Goal: Task Accomplishment & Management: Manage account settings

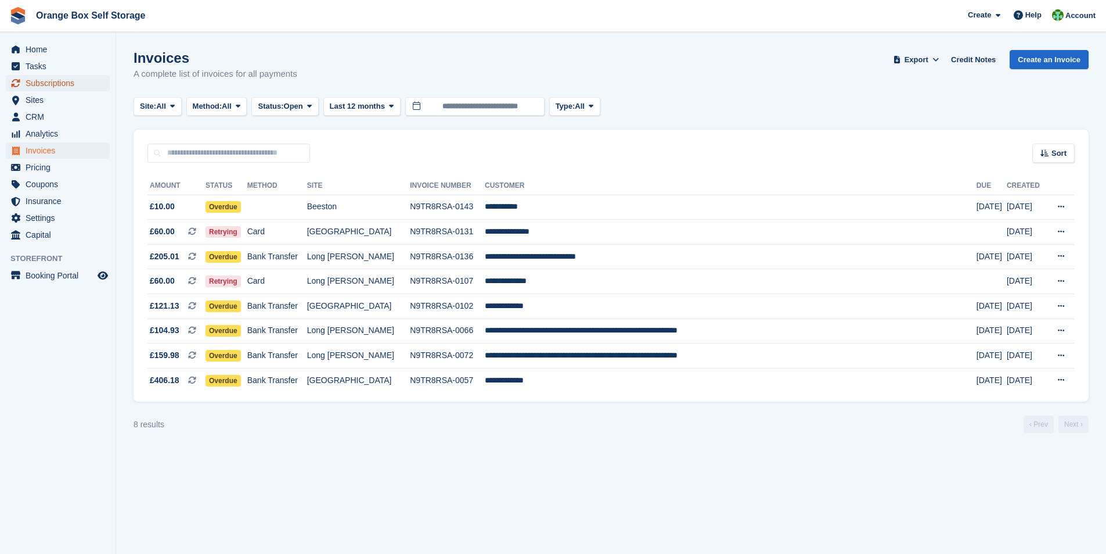
click at [38, 77] on span "Subscriptions" at bounding box center [61, 83] width 70 height 16
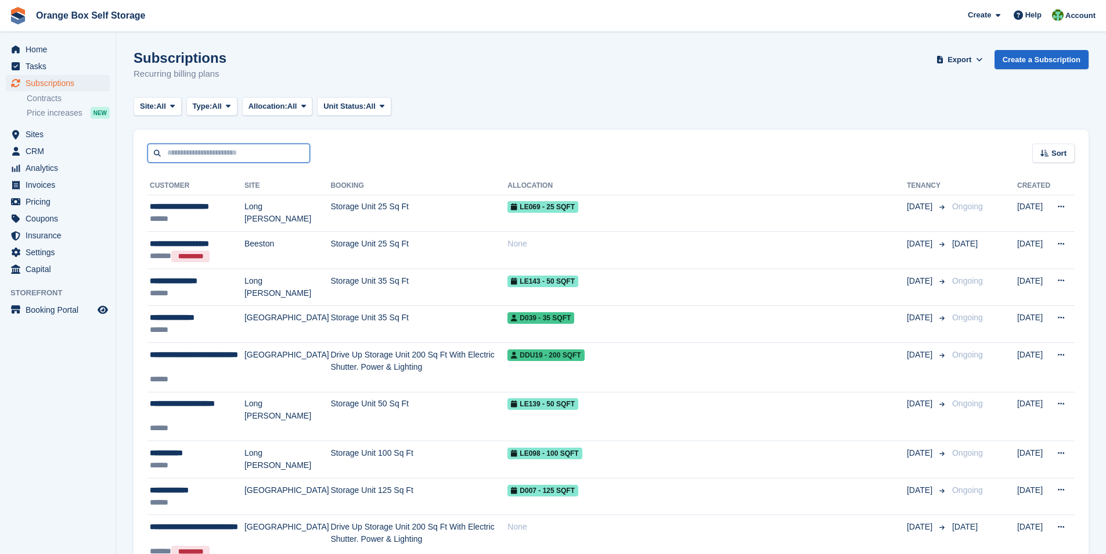
click at [196, 152] on input "text" at bounding box center [229, 152] width 163 height 19
type input "****"
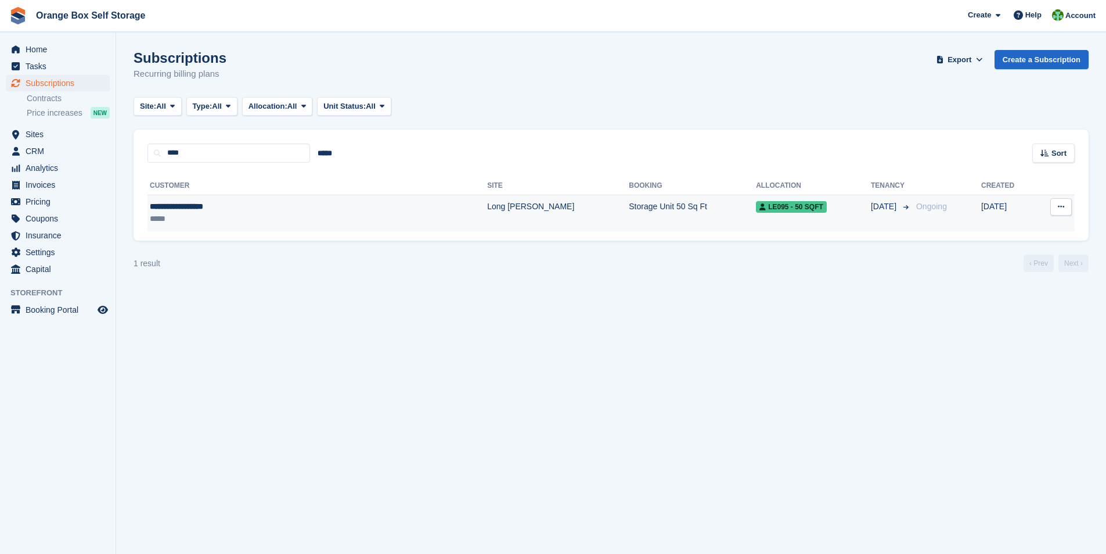
click at [198, 207] on div "**********" at bounding box center [253, 206] width 207 height 12
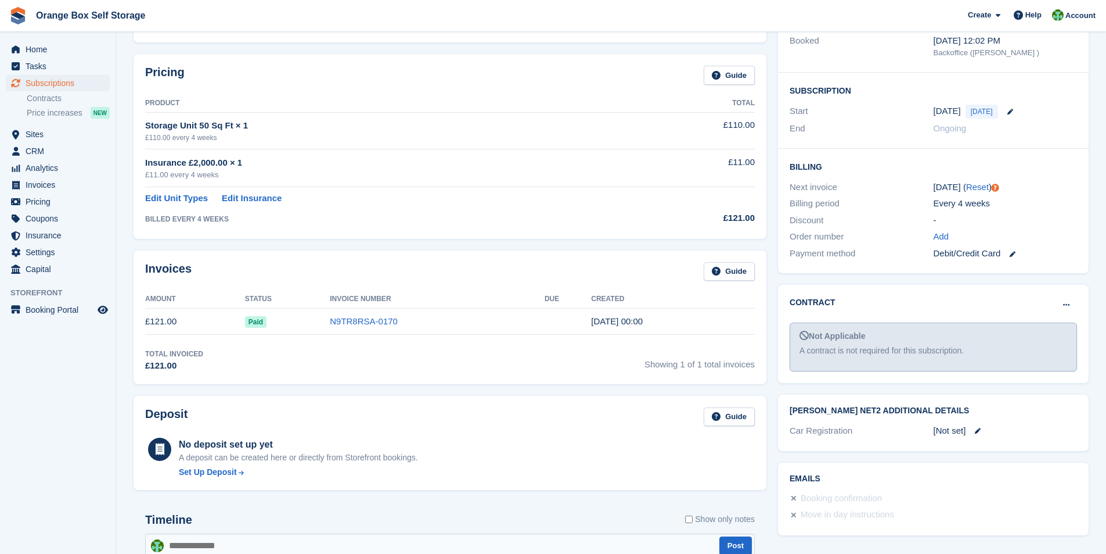
scroll to position [174, 0]
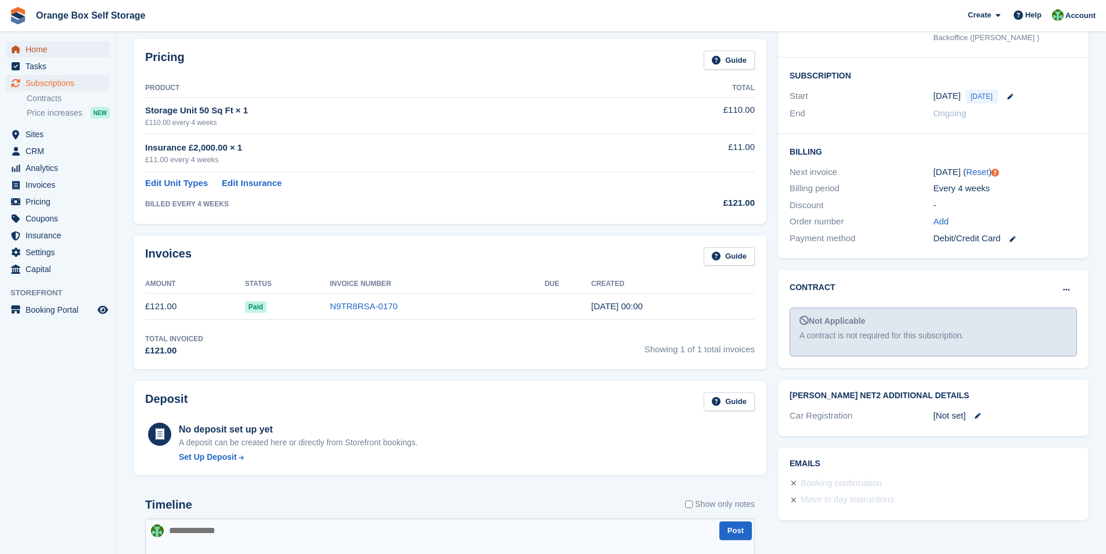
click at [49, 50] on span "Home" at bounding box center [61, 49] width 70 height 16
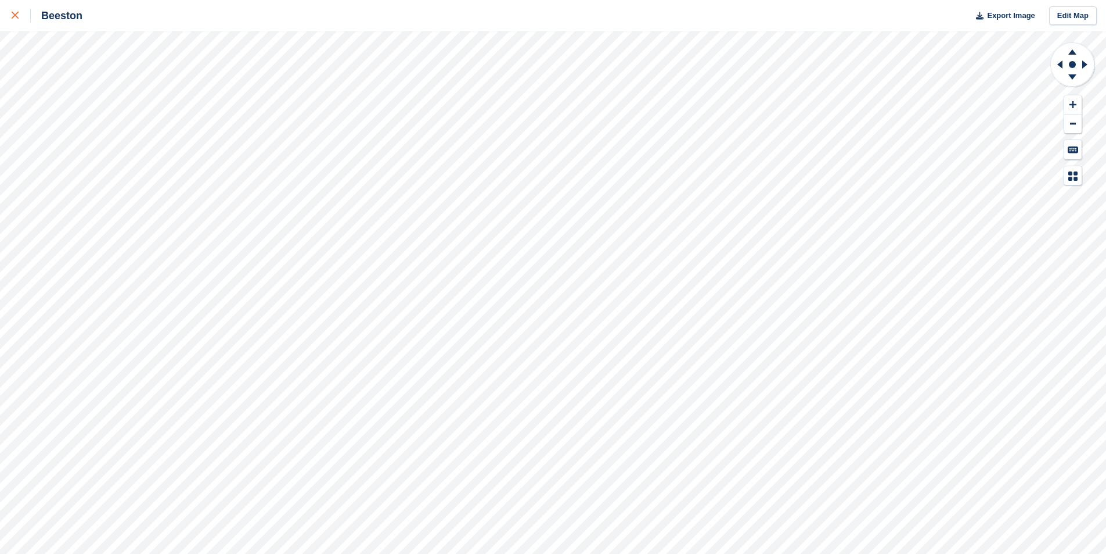
click at [15, 17] on icon at bounding box center [15, 15] width 7 height 7
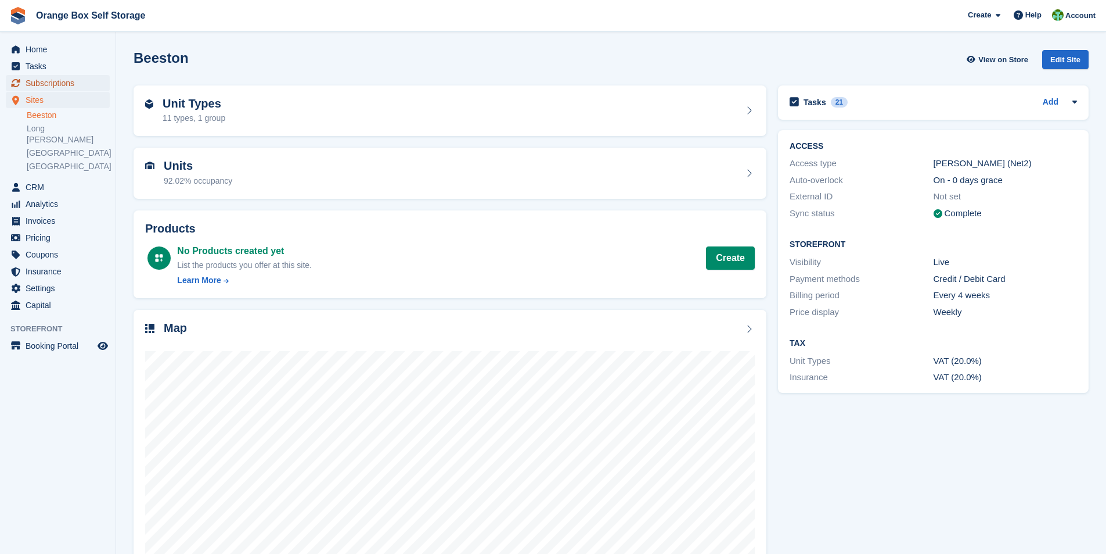
click at [47, 83] on span "Subscriptions" at bounding box center [61, 83] width 70 height 16
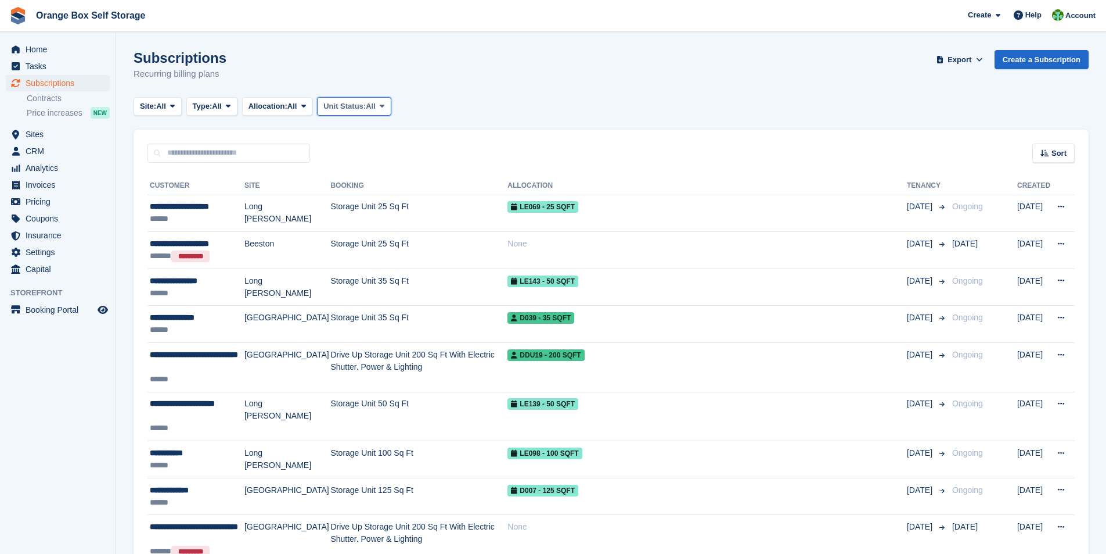
click at [389, 111] on button "Unit Status: All" at bounding box center [354, 106] width 74 height 19
click at [306, 109] on icon at bounding box center [303, 106] width 5 height 8
click at [275, 157] on link "Allocated" at bounding box center [297, 154] width 101 height 21
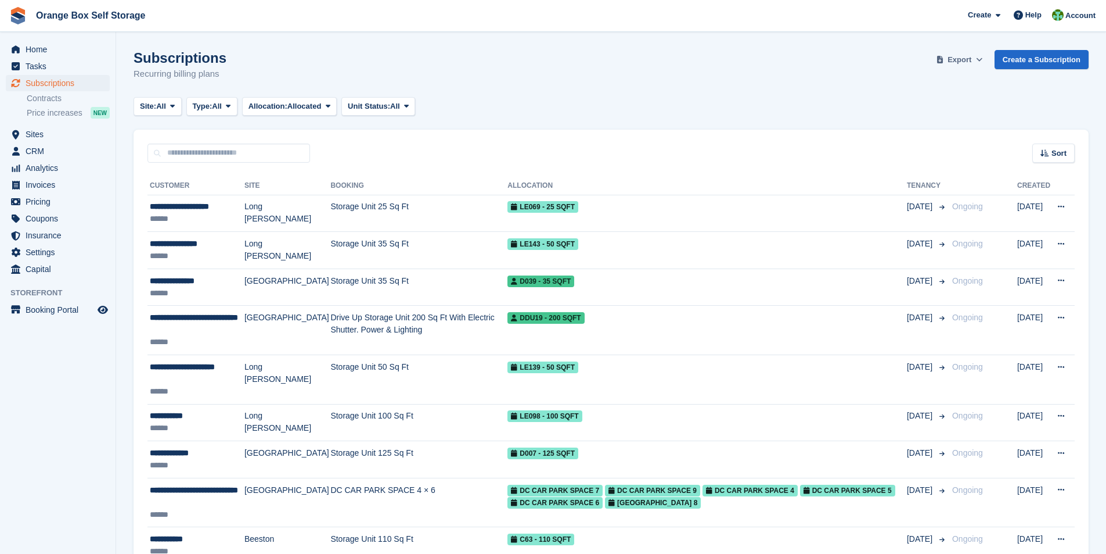
click at [967, 62] on span "Export" at bounding box center [960, 60] width 24 height 12
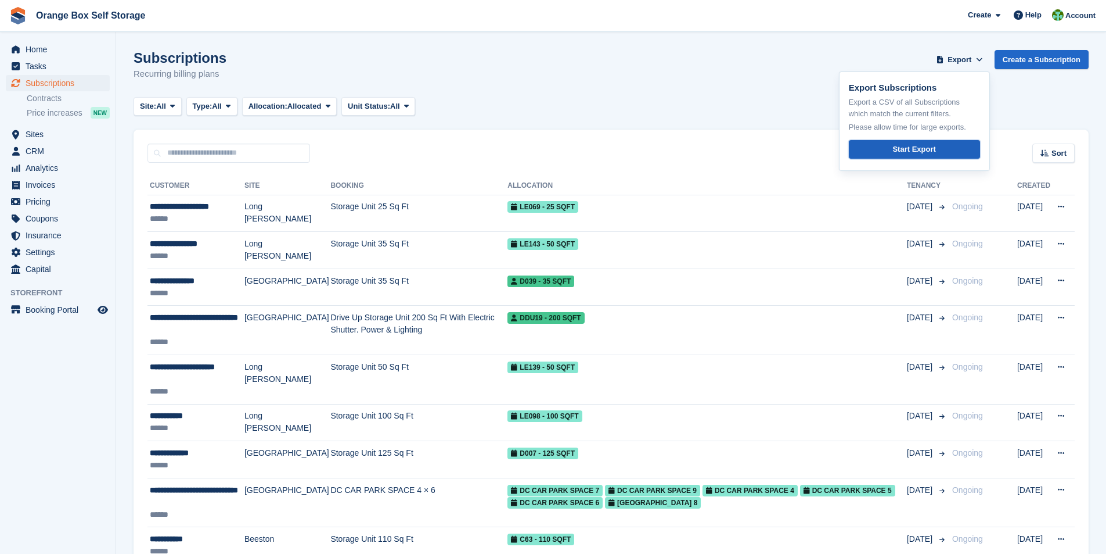
click at [901, 151] on div "Start Export" at bounding box center [914, 149] width 43 height 12
click at [46, 100] on link "Contracts" at bounding box center [68, 98] width 83 height 11
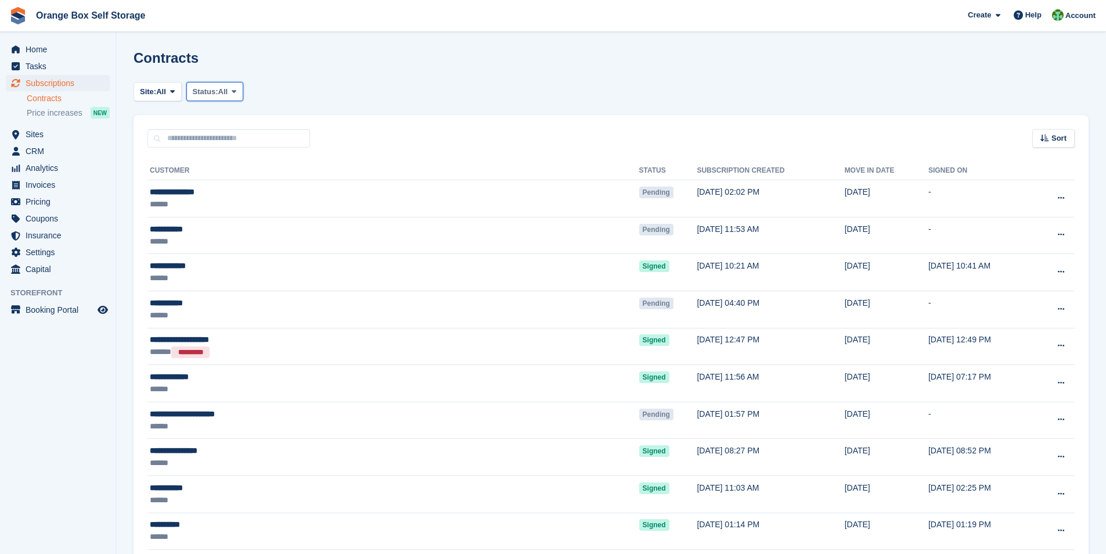
click at [233, 94] on span at bounding box center [233, 91] width 9 height 9
click at [214, 116] on link "Pending" at bounding box center [242, 119] width 101 height 21
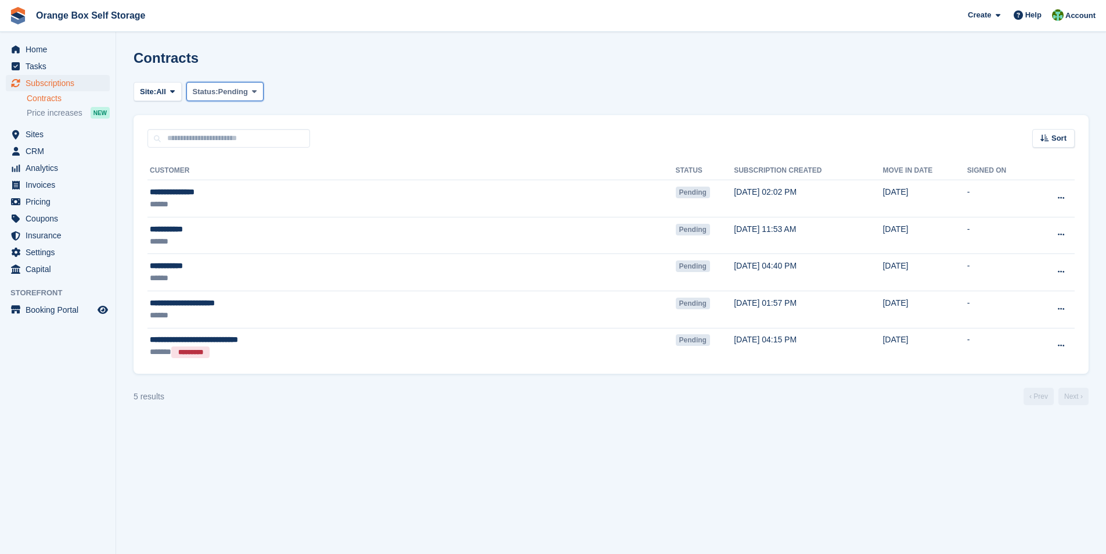
click at [258, 95] on span at bounding box center [254, 91] width 9 height 9
click at [220, 209] on link "All" at bounding box center [242, 202] width 101 height 21
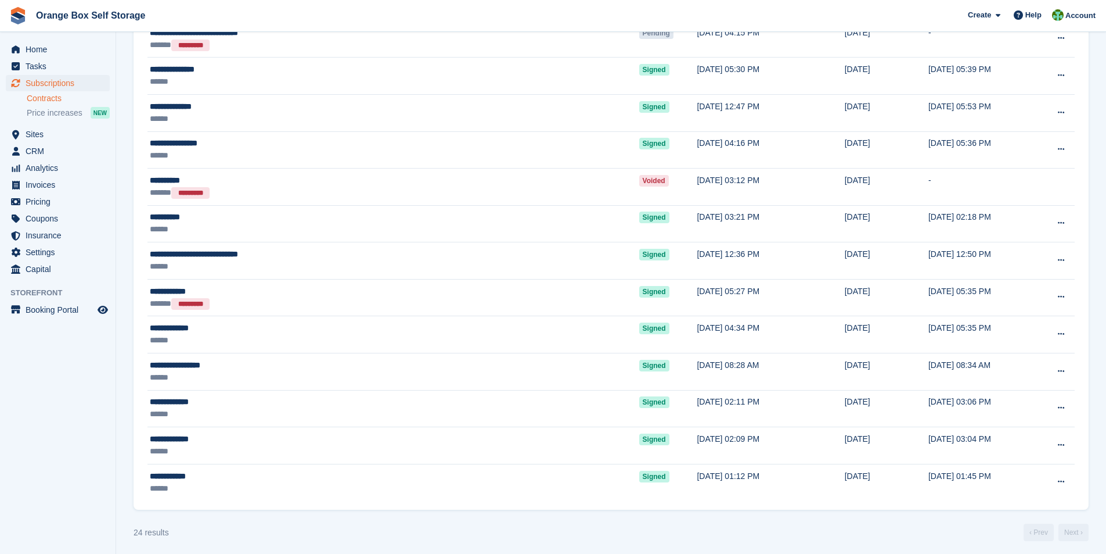
scroll to position [570, 0]
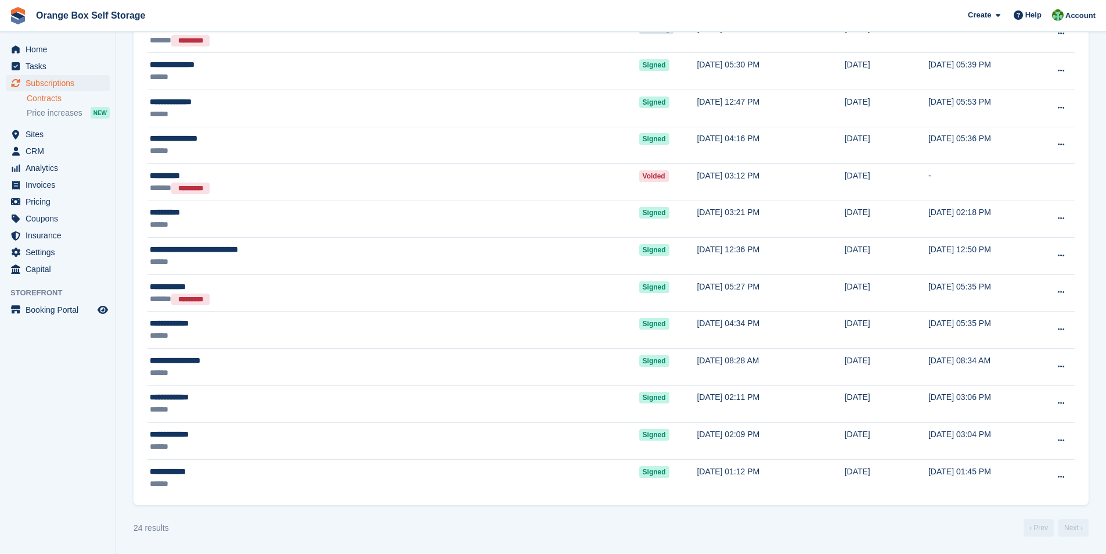
click at [62, 400] on aside "Home Tasks Subscriptions Subscriptions Subscriptions Contracts Price increases …" at bounding box center [58, 279] width 116 height 495
